Goal: Task Accomplishment & Management: Manage account settings

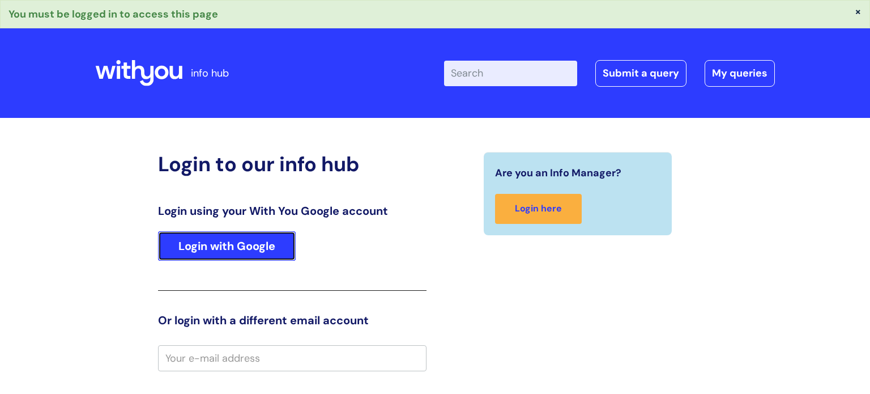
click at [245, 254] on link "Login with Google" at bounding box center [227, 245] width 138 height 29
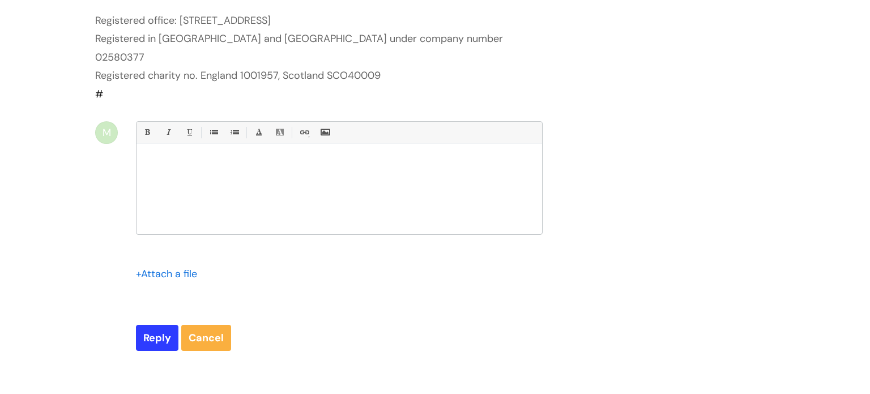
scroll to position [927, 0]
